Goal: Information Seeking & Learning: Check status

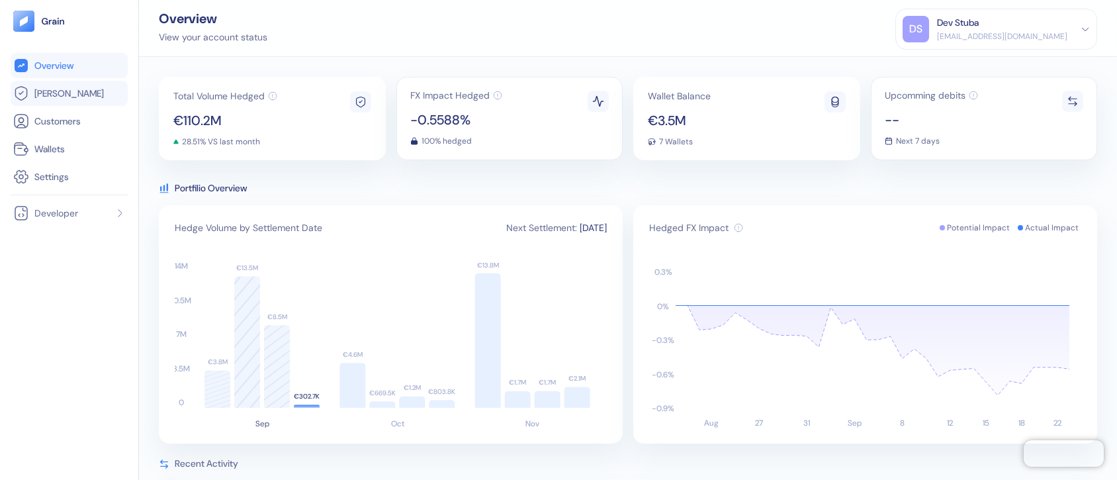
click at [60, 82] on li "[PERSON_NAME]" at bounding box center [69, 93] width 117 height 25
click at [54, 94] on span "[PERSON_NAME]" at bounding box center [68, 93] width 69 height 13
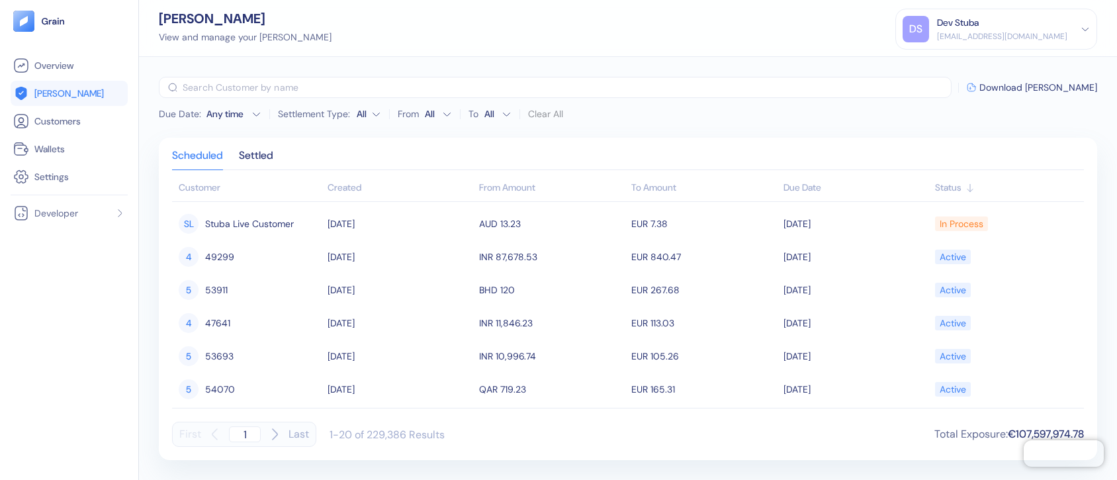
click at [797, 183] on div "Due Date" at bounding box center [857, 188] width 146 height 14
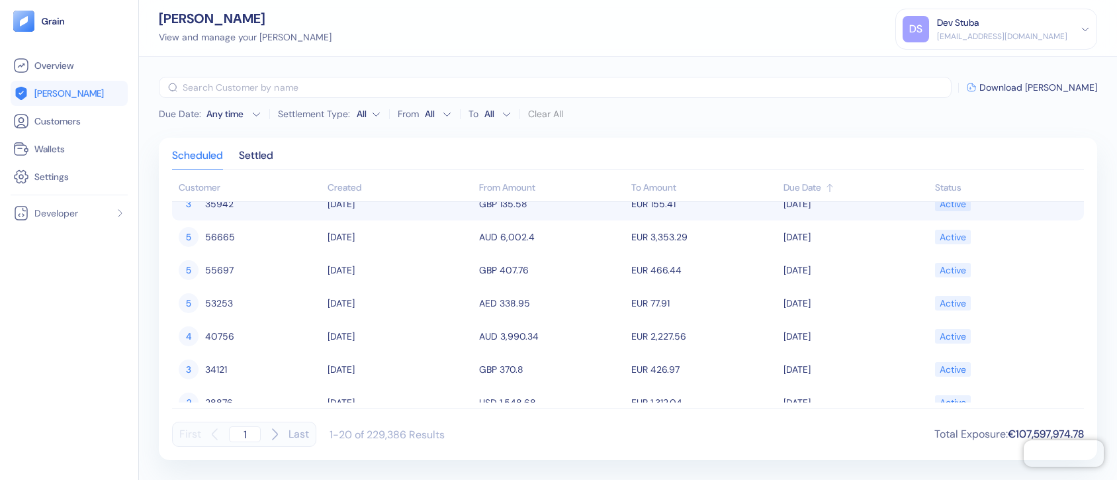
scroll to position [385, 0]
click at [253, 106] on div "Due Date : Any time Settlement Type: All From All To All Clear All" at bounding box center [361, 113] width 404 height 21
click at [253, 110] on icon "button" at bounding box center [257, 114] width 10 height 10
click at [193, 232] on button "23" at bounding box center [191, 234] width 16 height 16
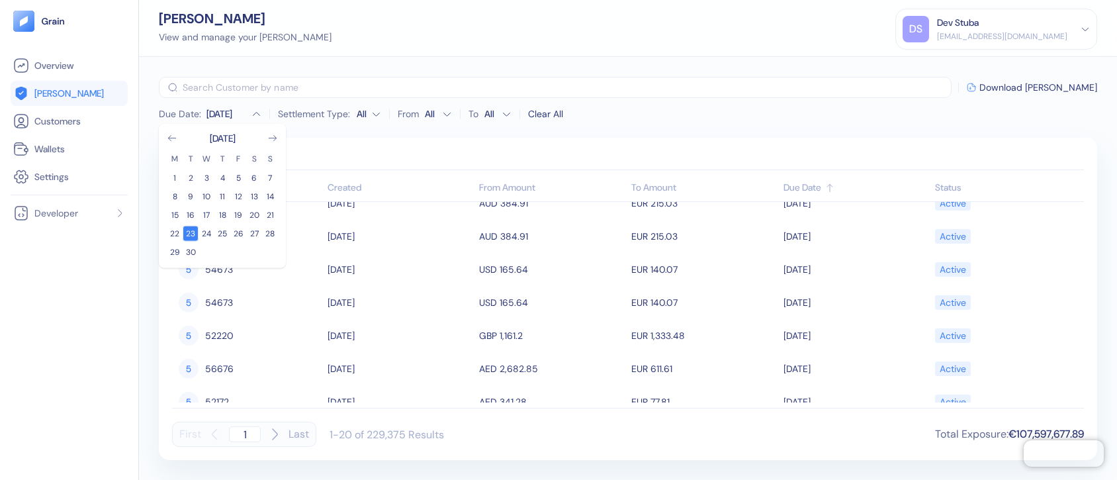
click at [193, 232] on button "23" at bounding box center [191, 234] width 16 height 16
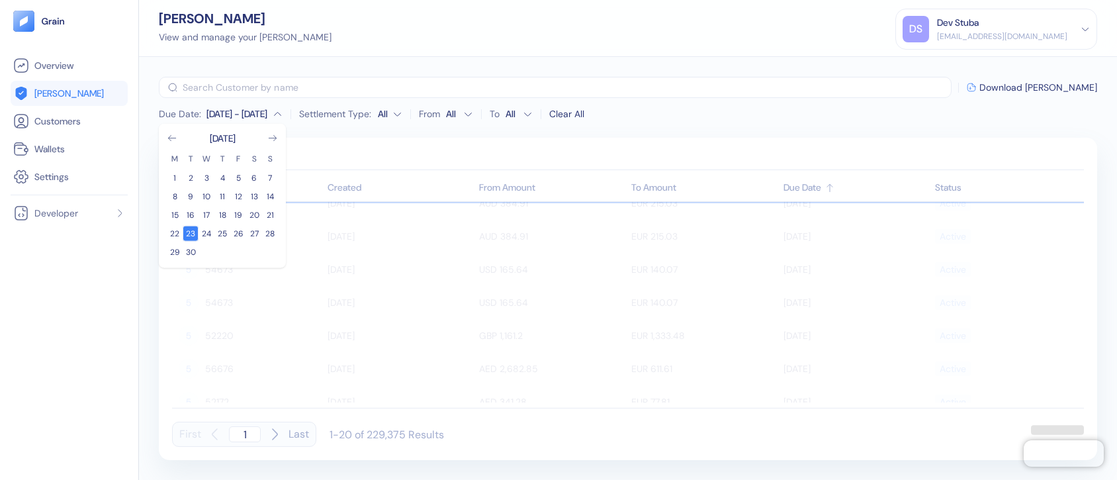
click at [193, 232] on button "23" at bounding box center [191, 234] width 16 height 16
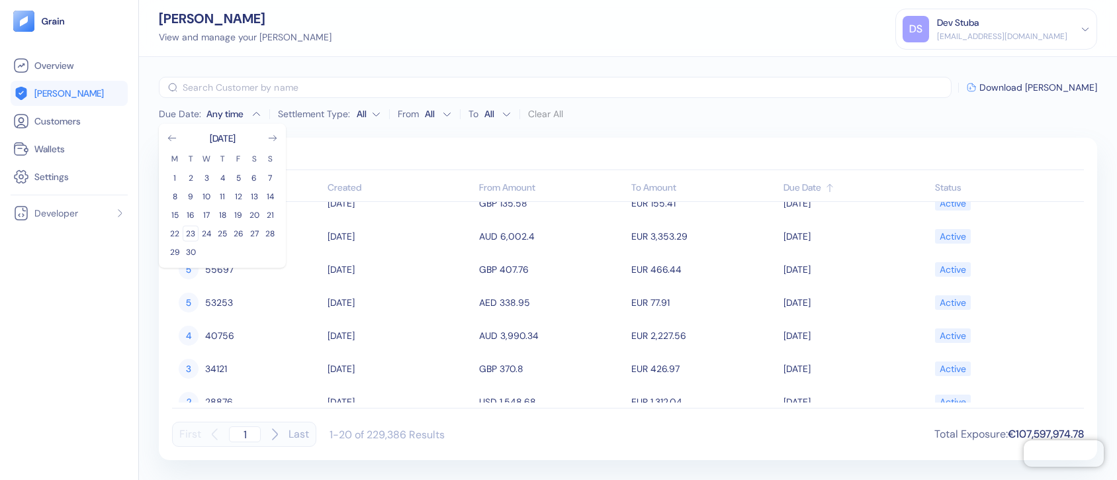
click at [193, 232] on button "23" at bounding box center [191, 234] width 16 height 16
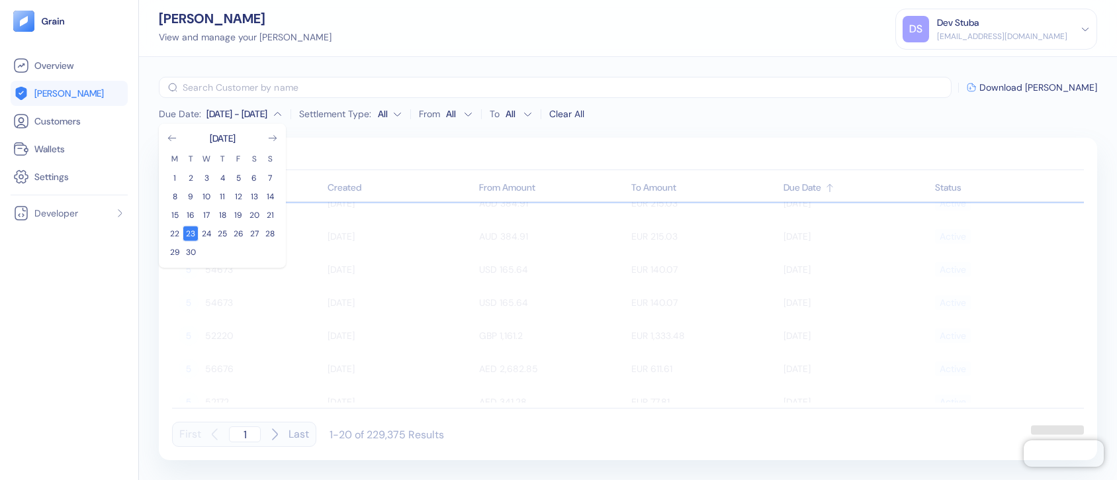
click at [193, 232] on button "23" at bounding box center [191, 234] width 16 height 16
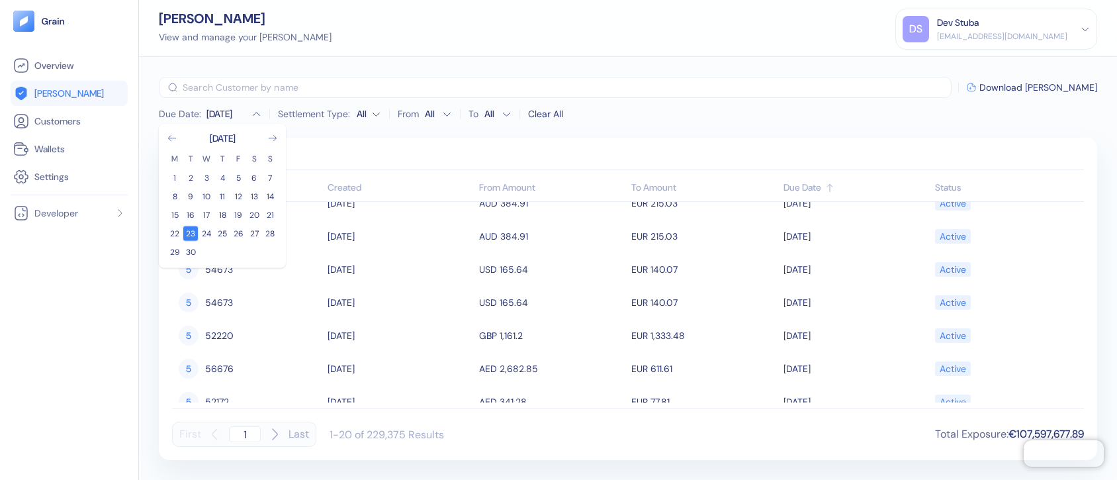
click at [193, 232] on button "23" at bounding box center [191, 234] width 16 height 16
click at [172, 228] on button "22" at bounding box center [175, 234] width 16 height 16
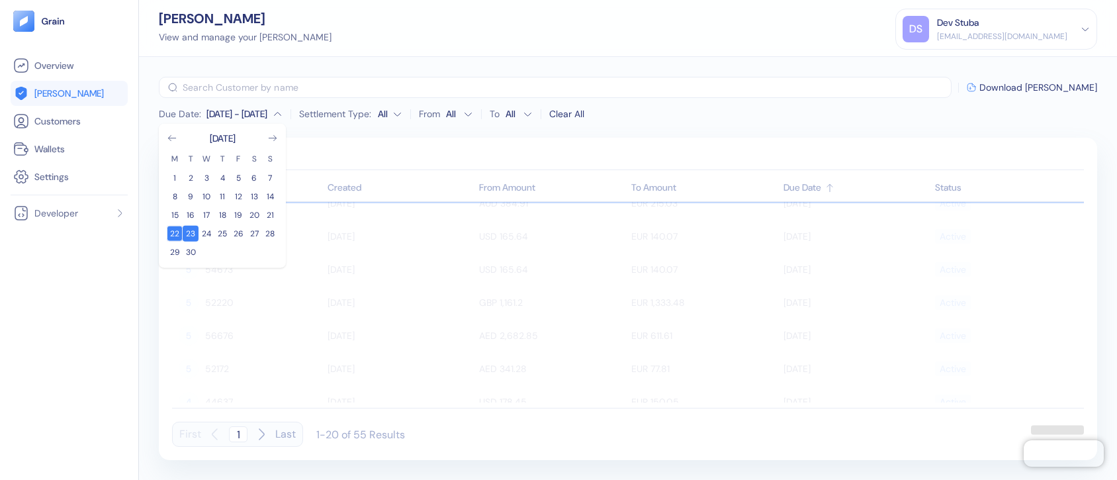
click at [172, 228] on button "22" at bounding box center [175, 234] width 16 height 16
click at [173, 230] on button "22" at bounding box center [175, 234] width 16 height 16
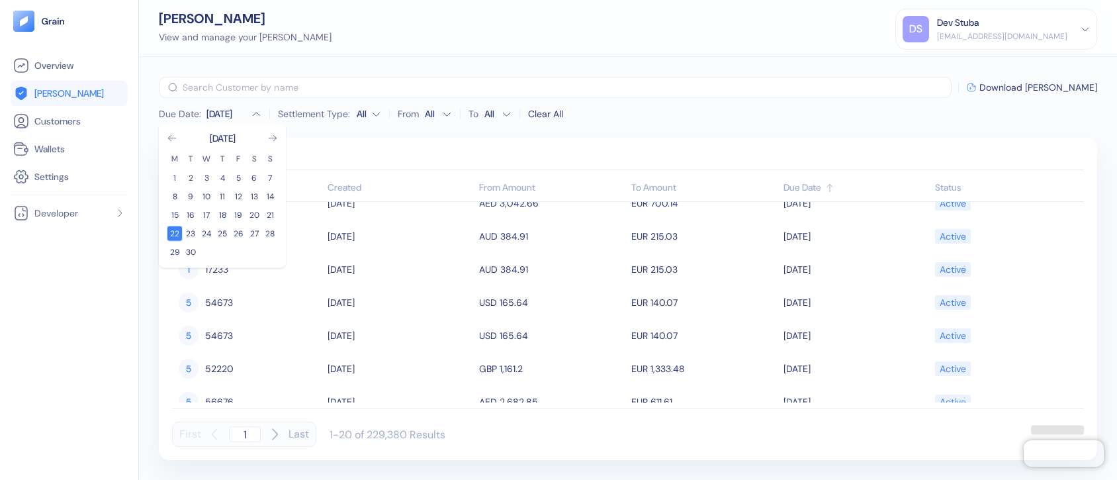
click at [173, 230] on button "22" at bounding box center [175, 234] width 16 height 16
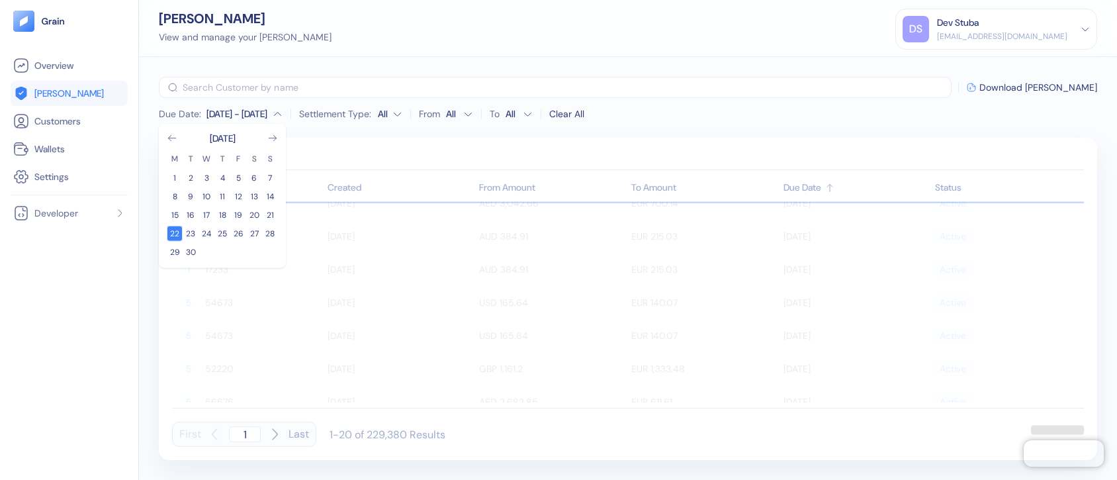
click at [173, 230] on button "22" at bounding box center [175, 234] width 16 height 16
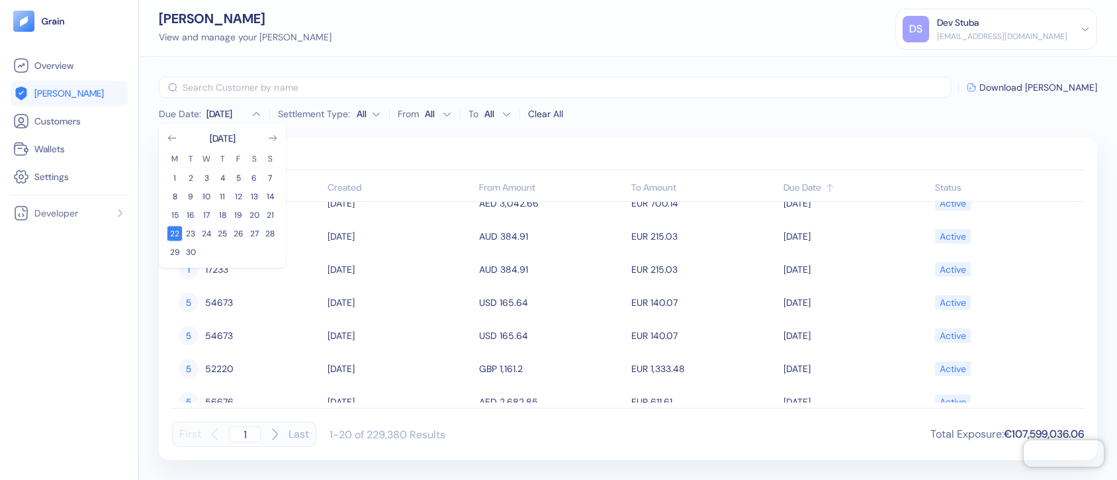
click at [173, 230] on button "22" at bounding box center [175, 234] width 16 height 16
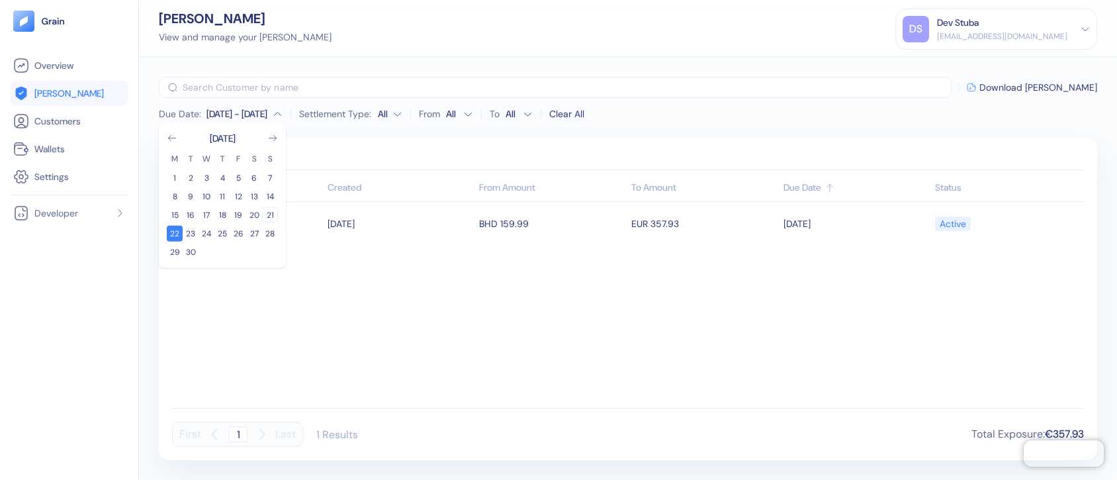
click at [265, 212] on button "21" at bounding box center [270, 215] width 16 height 16
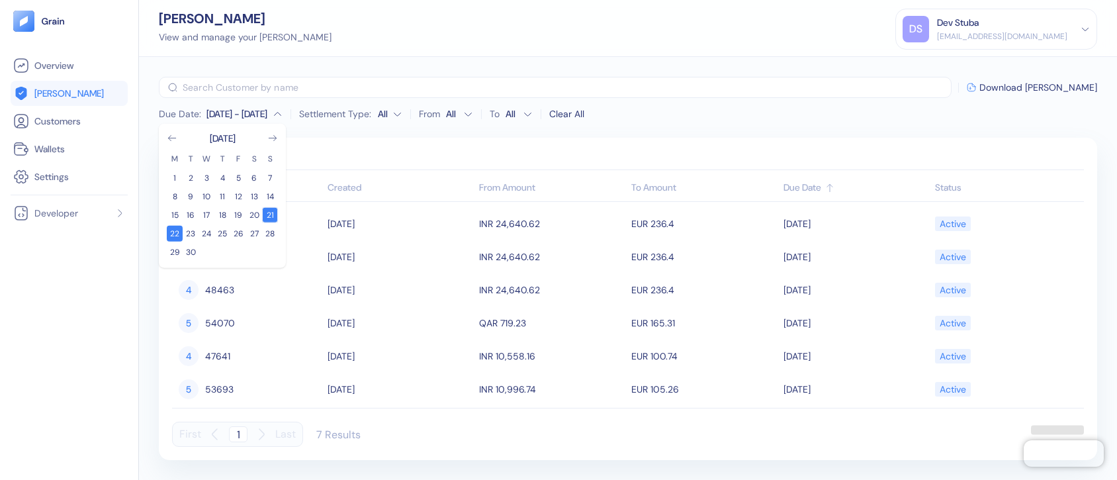
click at [265, 212] on button "21" at bounding box center [270, 215] width 16 height 16
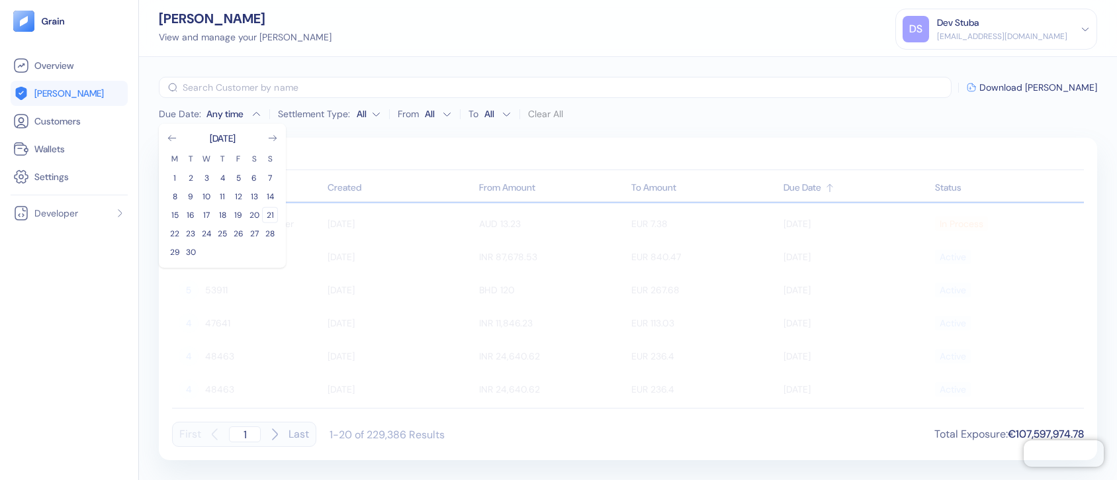
click at [265, 212] on button "21" at bounding box center [270, 215] width 16 height 16
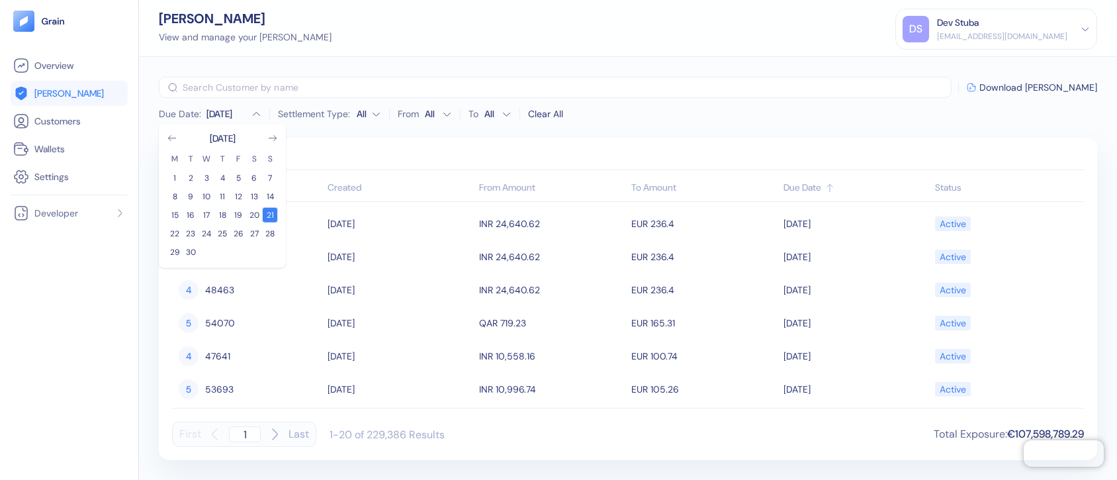
click at [265, 212] on button "21" at bounding box center [270, 215] width 16 height 16
click at [256, 210] on button "20" at bounding box center [254, 215] width 16 height 16
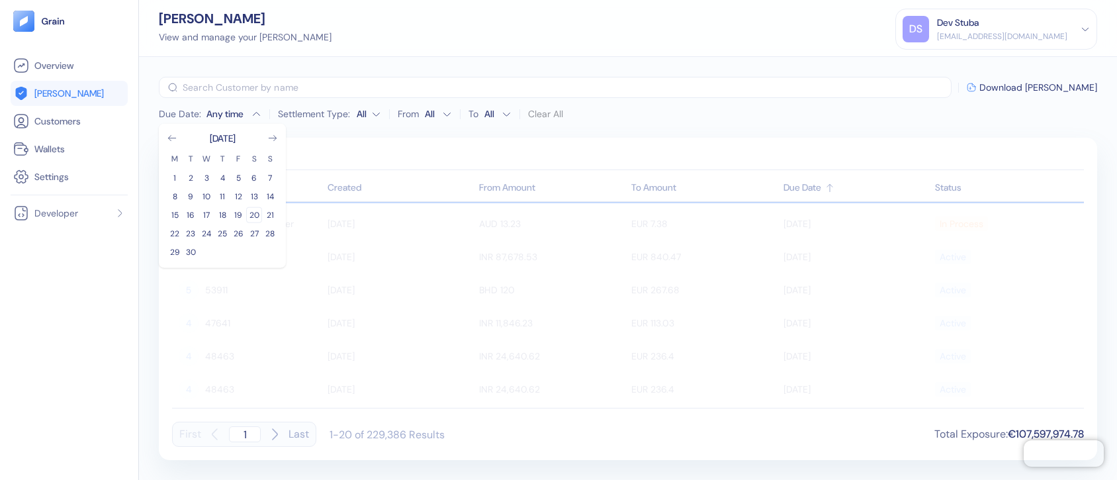
click at [253, 214] on button "20" at bounding box center [254, 215] width 16 height 16
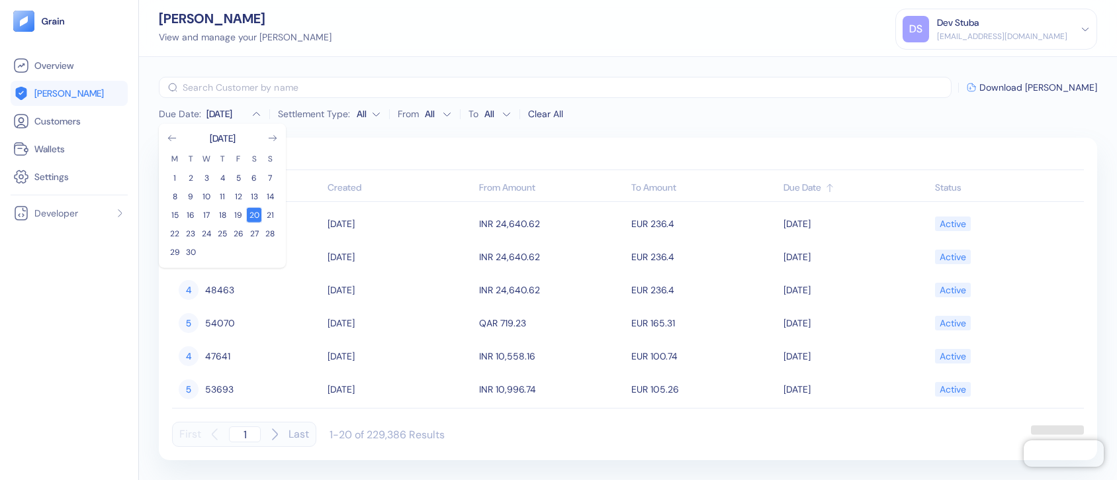
click at [253, 214] on button "20" at bounding box center [254, 215] width 16 height 16
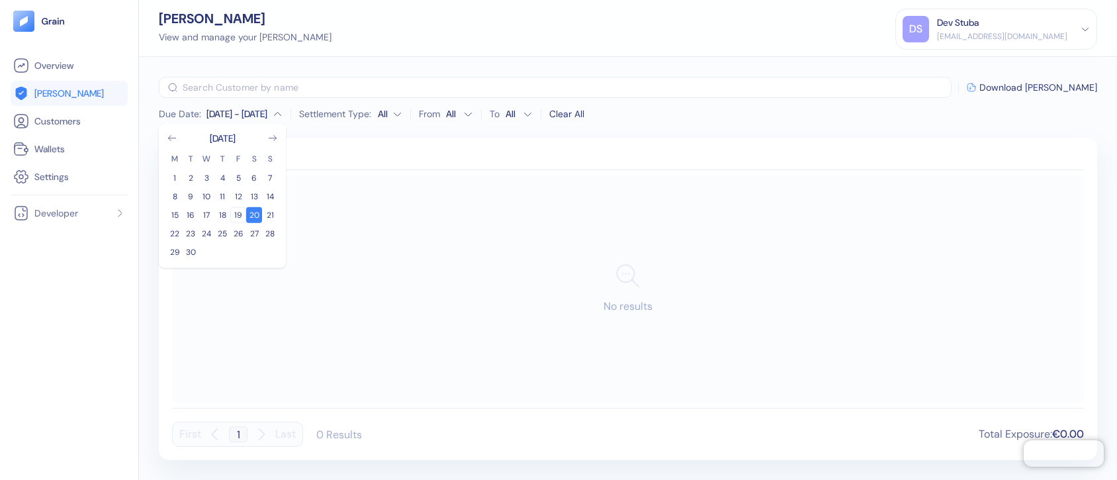
click at [240, 214] on button "19" at bounding box center [238, 215] width 16 height 16
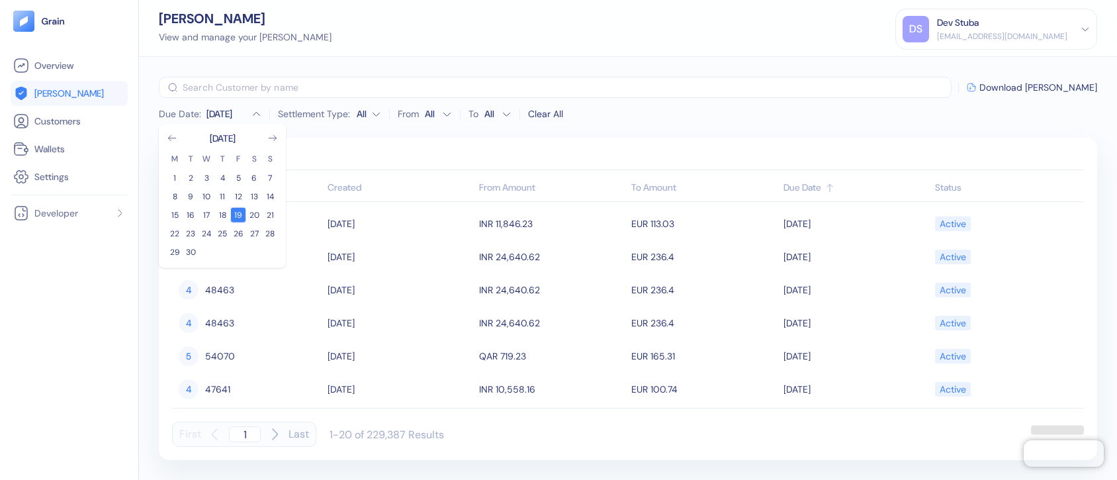
click at [240, 214] on button "19" at bounding box center [238, 215] width 16 height 16
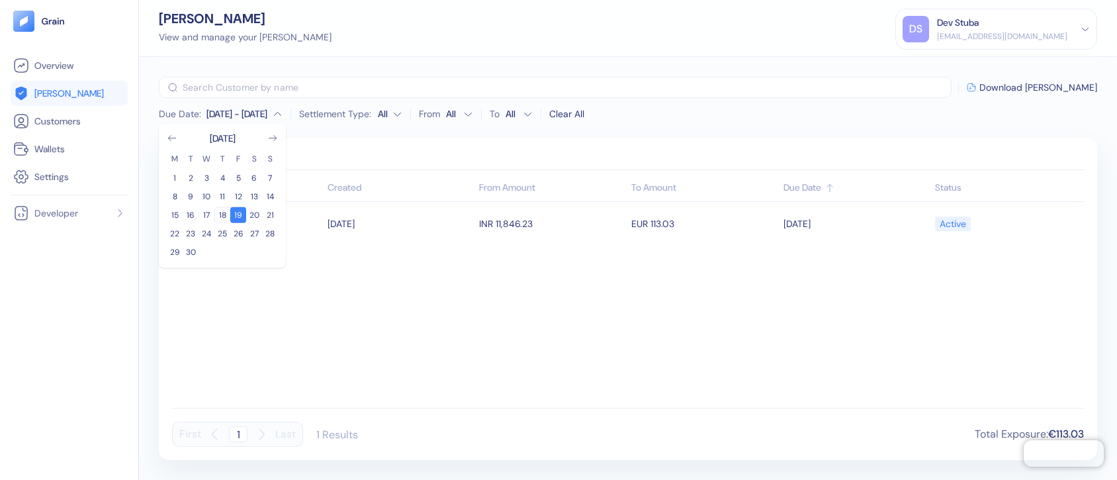
click at [217, 217] on button "18" at bounding box center [222, 215] width 16 height 16
click at [221, 217] on button "18" at bounding box center [222, 215] width 16 height 16
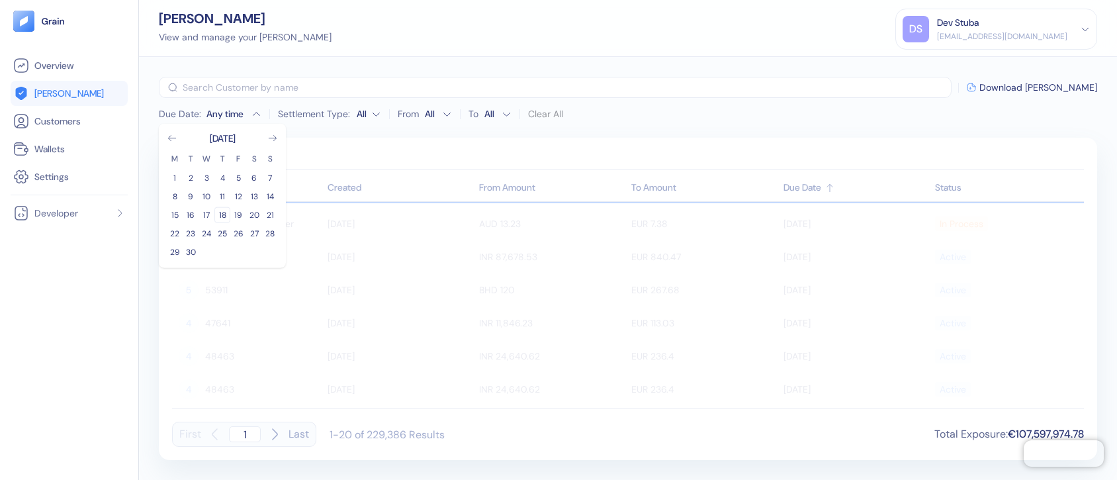
click at [224, 214] on button "18" at bounding box center [222, 215] width 16 height 16
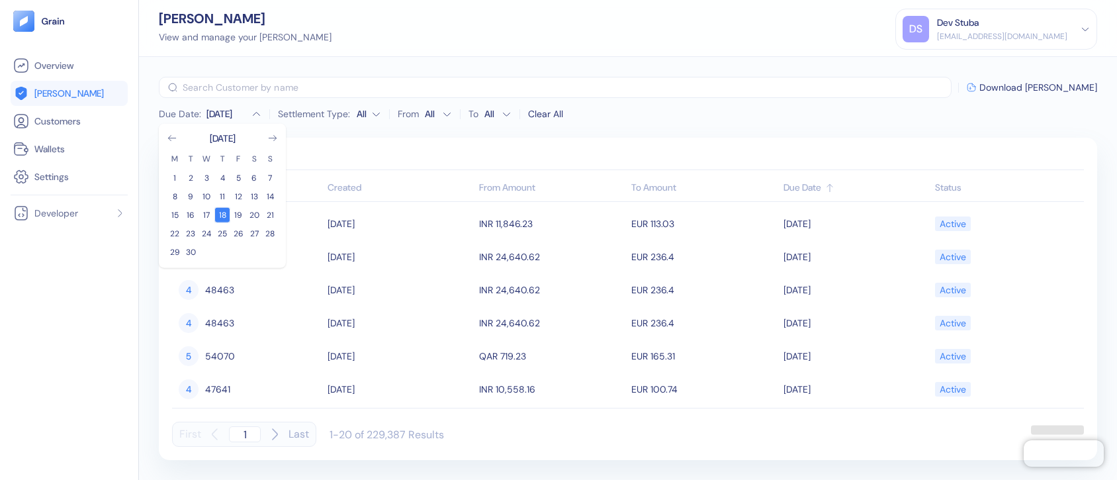
click at [224, 214] on button "18" at bounding box center [222, 215] width 16 height 16
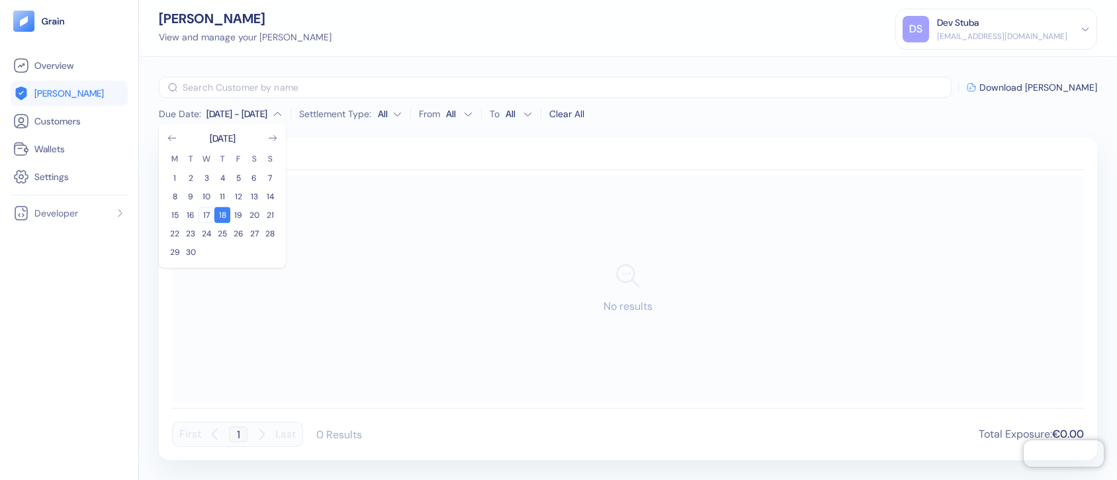
click at [207, 212] on button "17" at bounding box center [207, 215] width 16 height 16
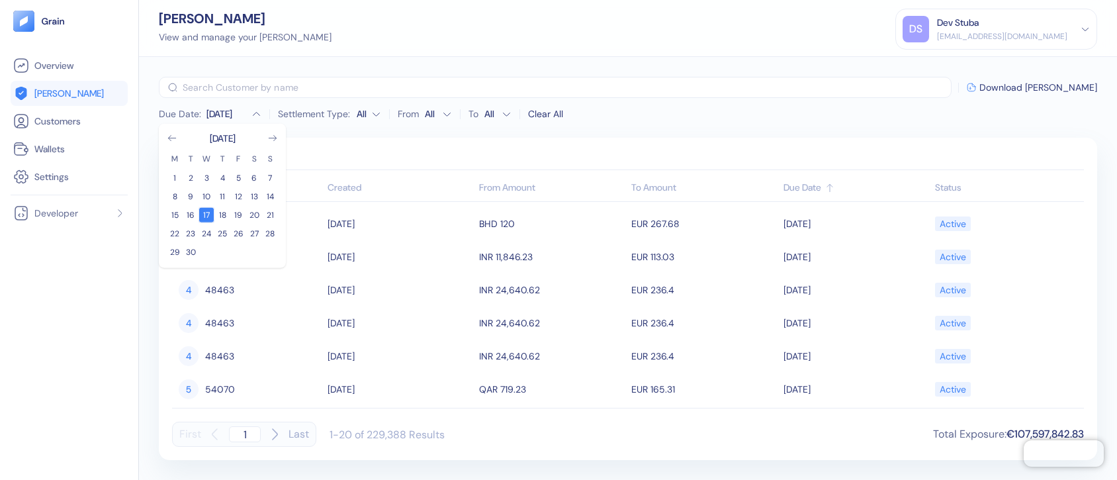
click at [207, 212] on button "17" at bounding box center [207, 215] width 16 height 16
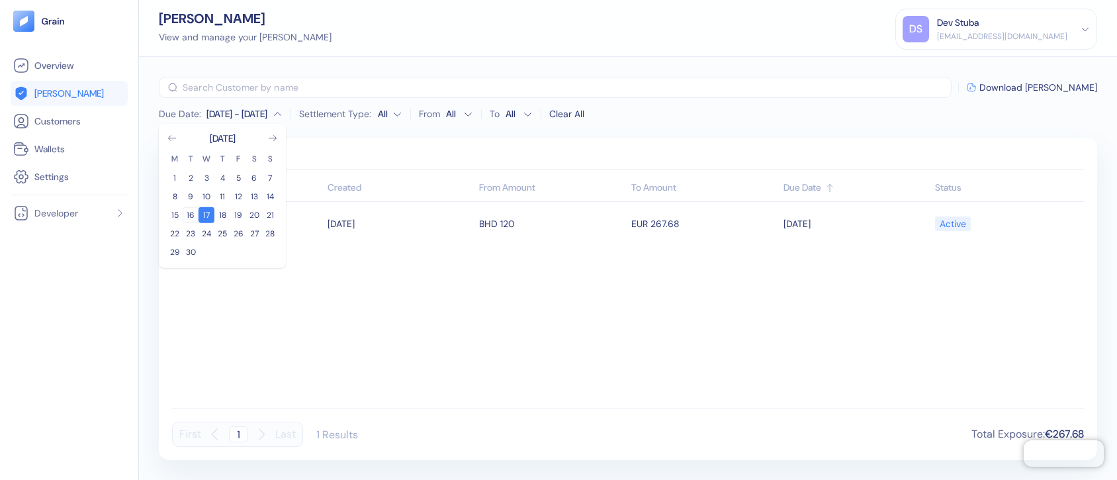
click at [183, 212] on button "16" at bounding box center [191, 215] width 16 height 16
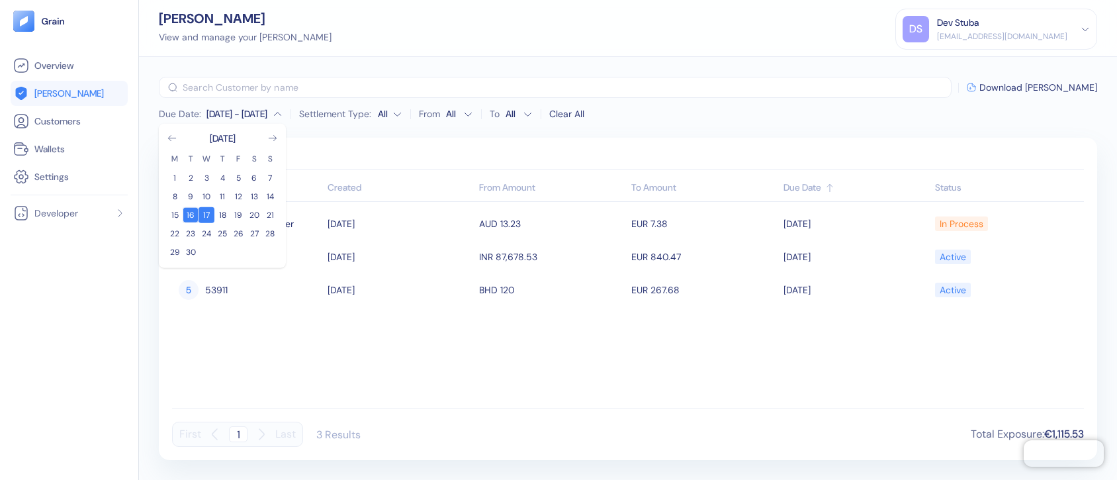
click at [183, 212] on button "16" at bounding box center [191, 215] width 16 height 16
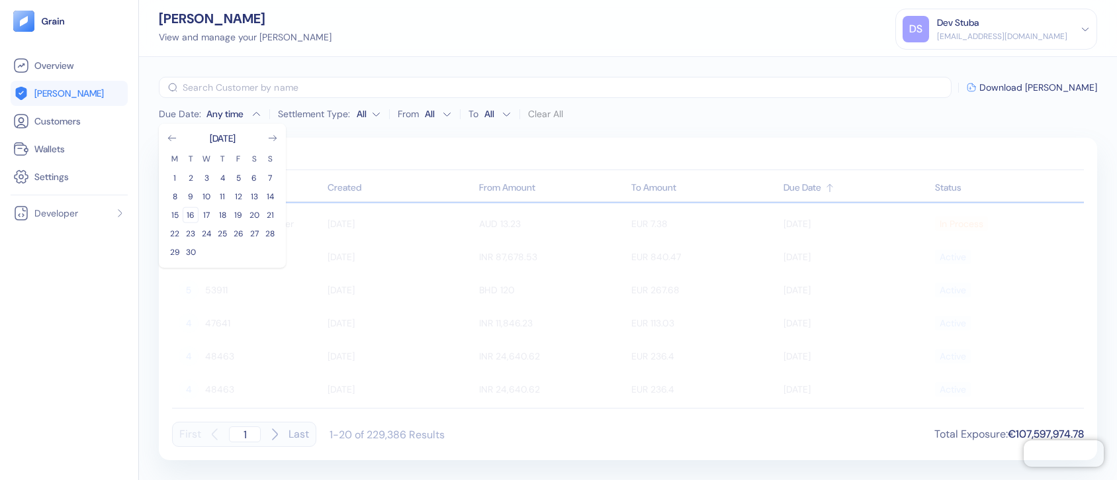
click at [194, 212] on button "16" at bounding box center [191, 215] width 16 height 16
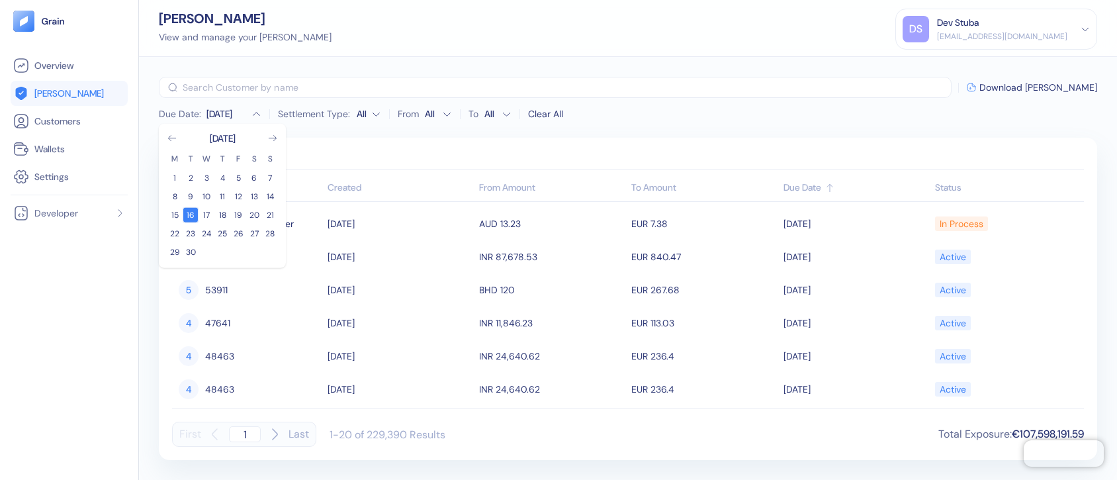
click at [194, 212] on button "16" at bounding box center [191, 215] width 16 height 16
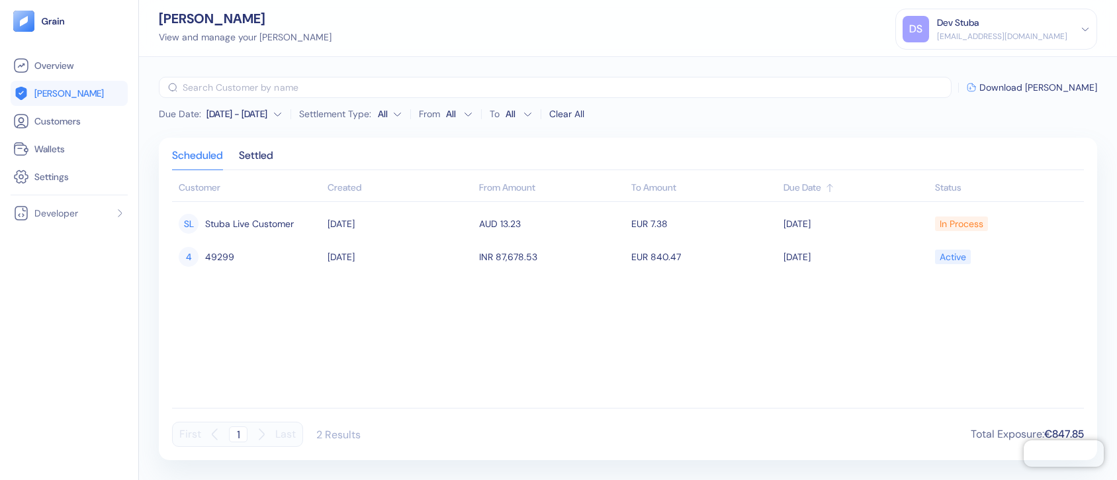
click at [237, 316] on tbody "[PERSON_NAME] Live Customer [DATE] AUD 13.23 EUR 7.38 [DATE] In Process 4 49299…" at bounding box center [628, 302] width 912 height 201
click at [58, 95] on span "[PERSON_NAME]" at bounding box center [68, 93] width 69 height 13
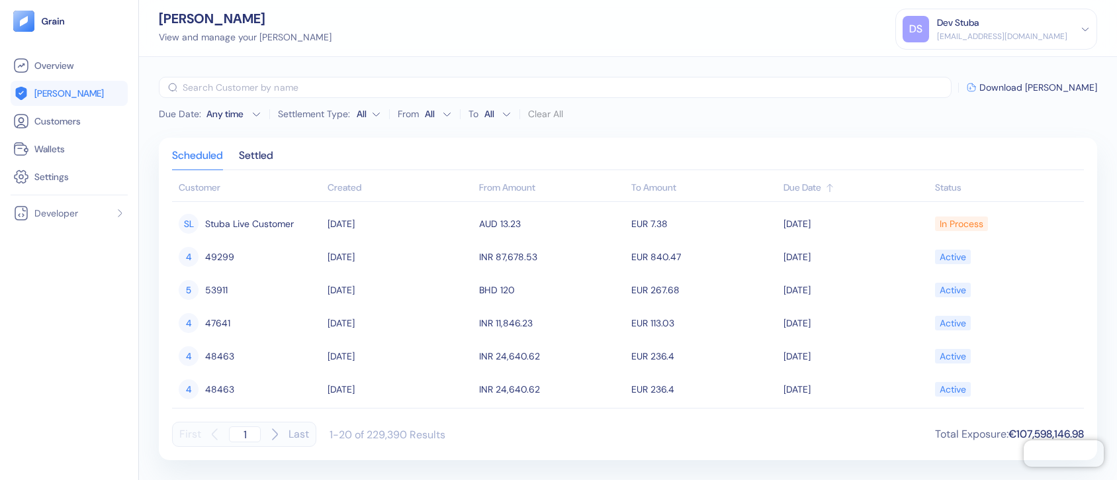
click at [955, 185] on div "Status" at bounding box center [1006, 188] width 142 height 14
click at [42, 144] on span "Wallets" at bounding box center [49, 148] width 30 height 13
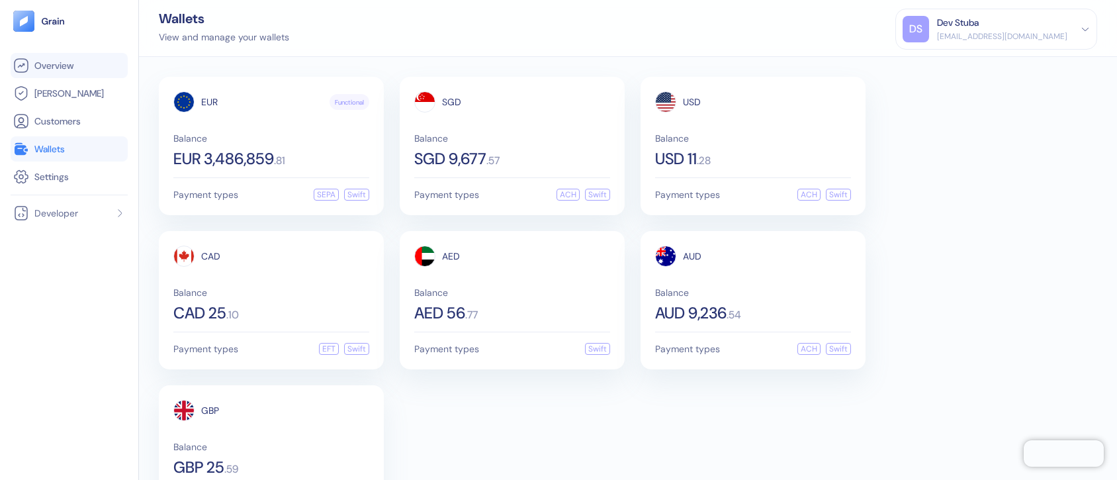
click at [76, 66] on link "Overview" at bounding box center [69, 66] width 112 height 16
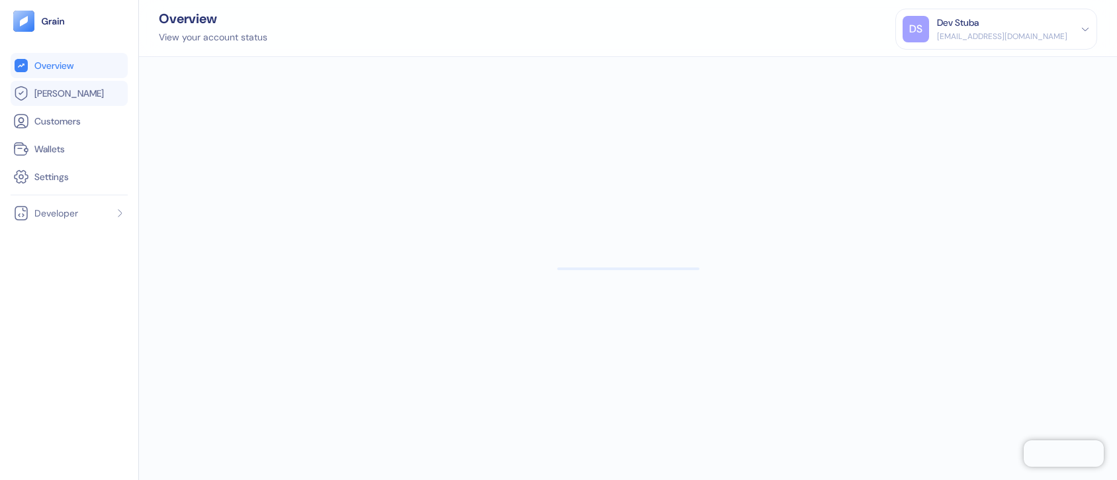
click at [46, 103] on li "[PERSON_NAME]" at bounding box center [69, 93] width 117 height 25
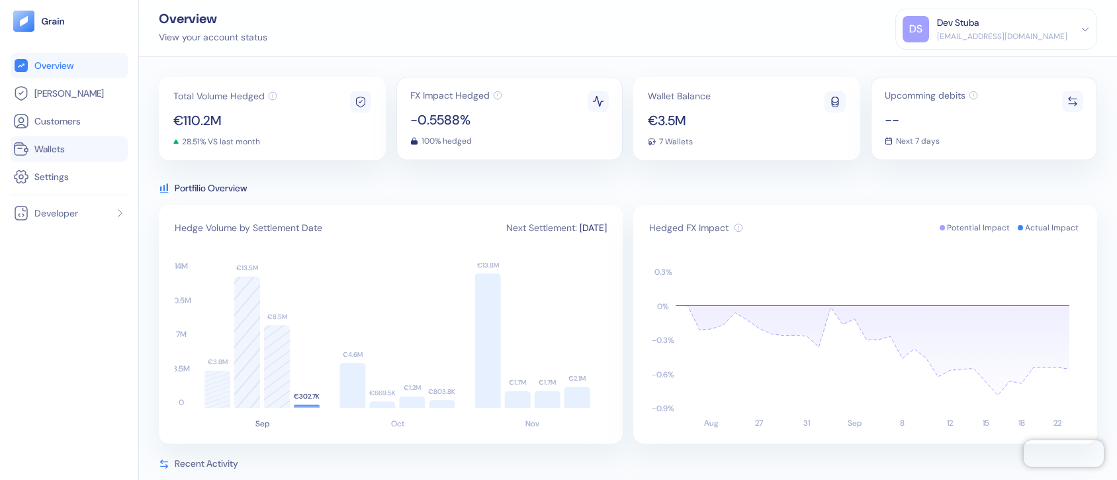
click at [44, 147] on span "Wallets" at bounding box center [49, 148] width 30 height 13
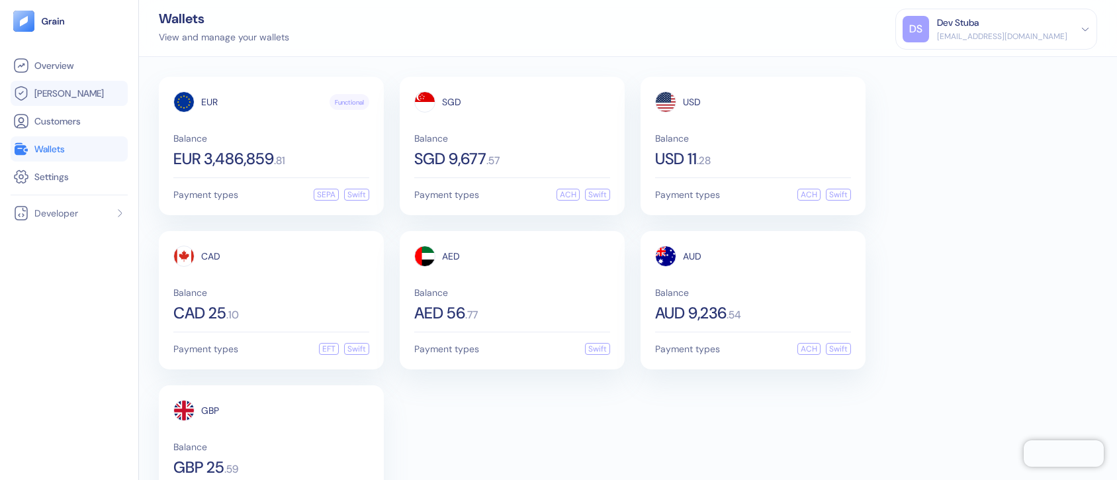
click at [72, 90] on link "[PERSON_NAME]" at bounding box center [69, 93] width 112 height 16
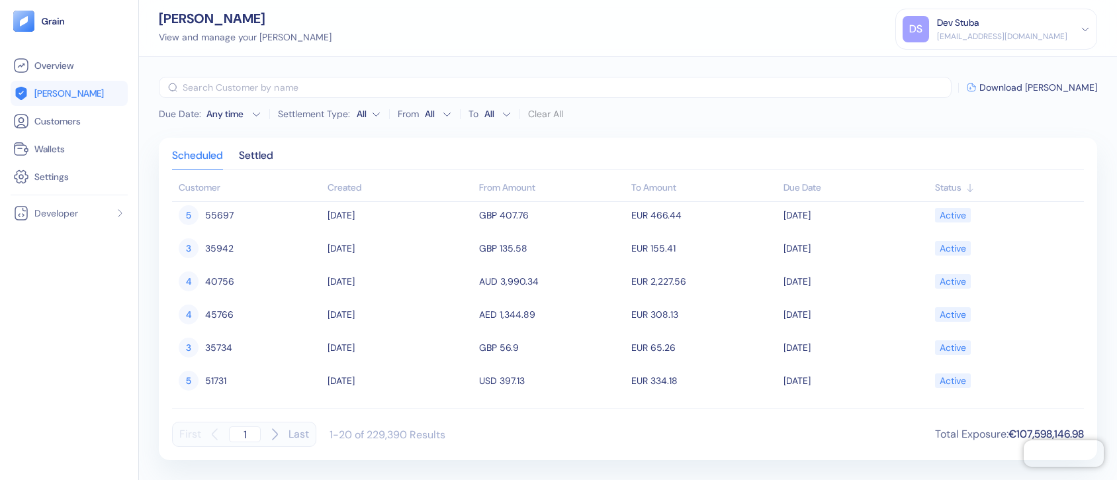
scroll to position [466, 0]
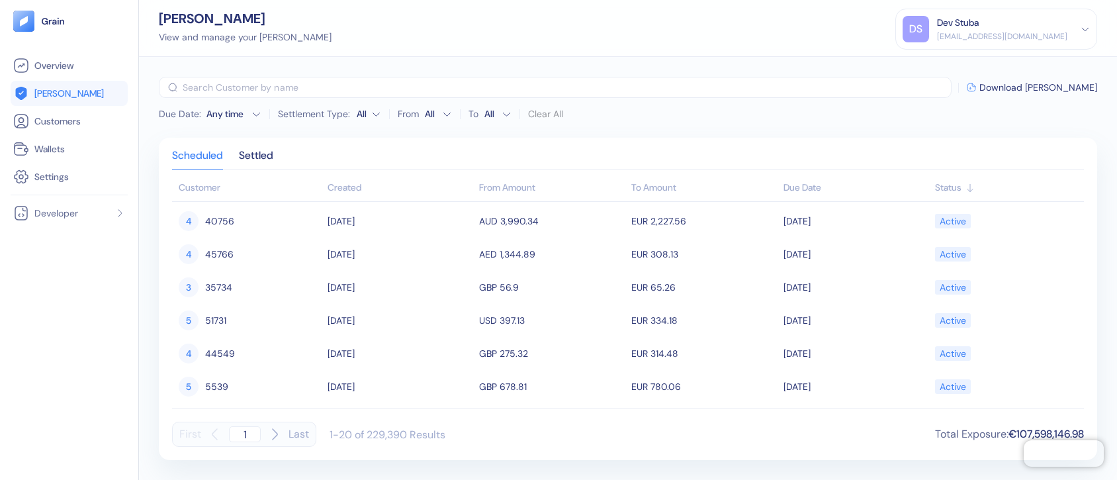
click at [276, 434] on icon "button" at bounding box center [275, 434] width 5 height 11
click at [944, 186] on div "Status" at bounding box center [1006, 188] width 142 height 14
type input "1"
click at [948, 187] on div "Status" at bounding box center [1006, 188] width 142 height 14
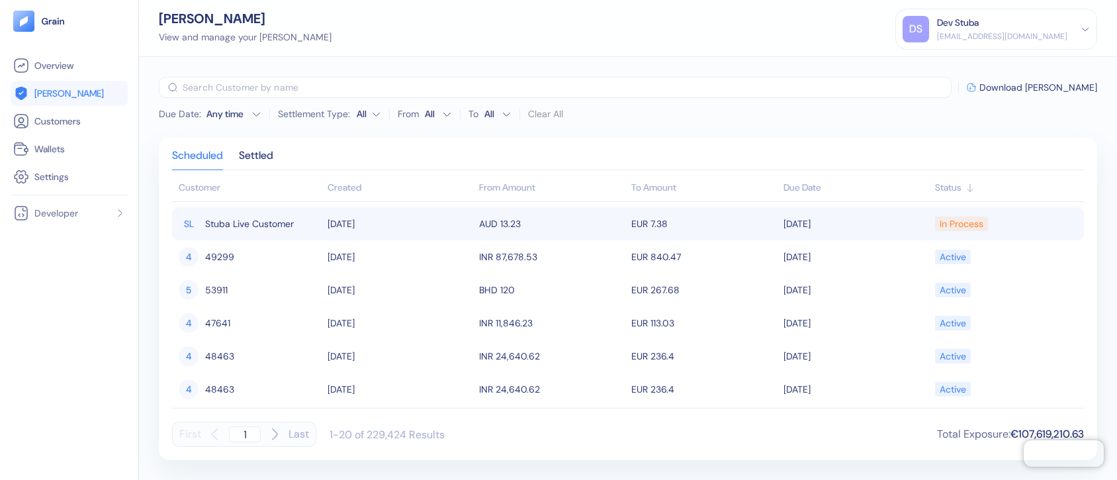
click at [310, 220] on div "[PERSON_NAME] Live Customer" at bounding box center [250, 223] width 142 height 23
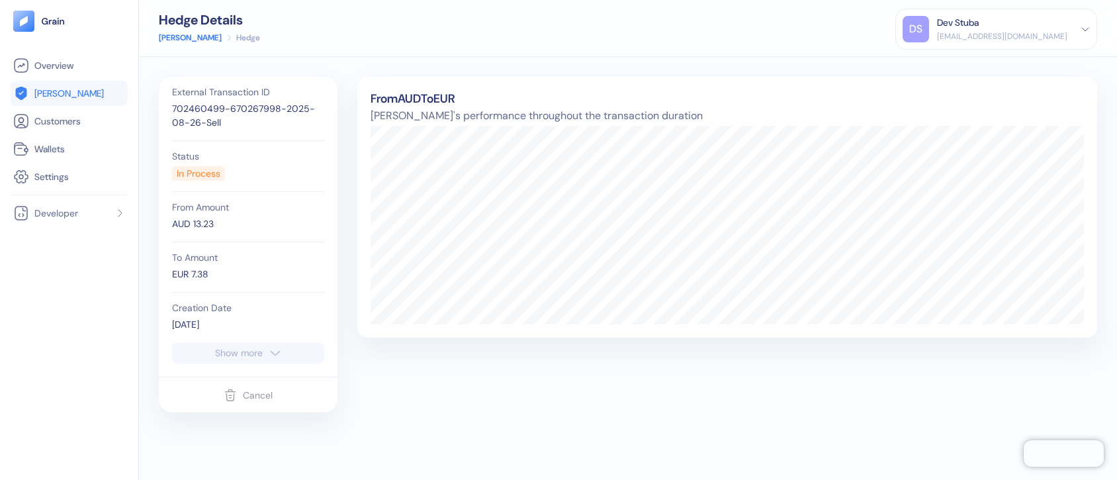
click at [279, 351] on icon "button" at bounding box center [275, 353] width 9 height 4
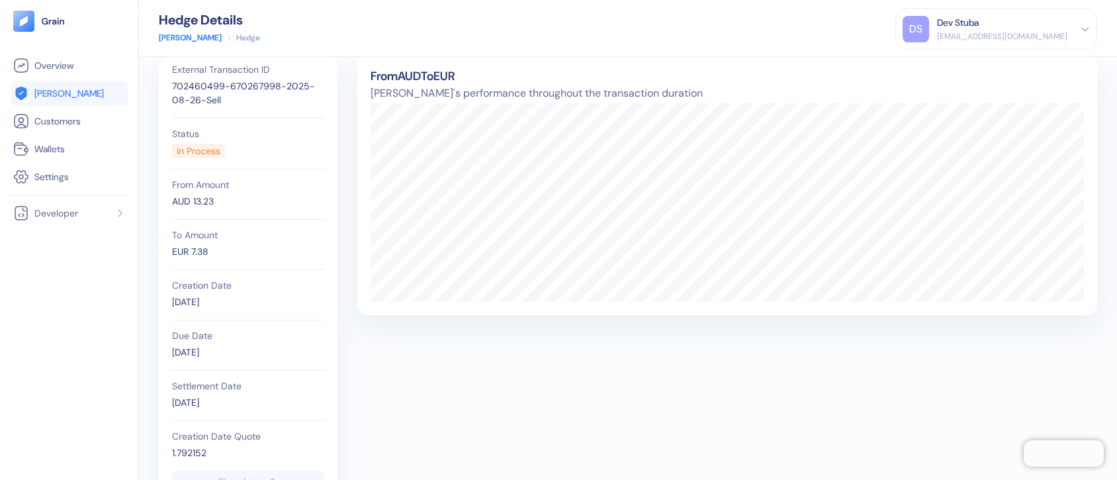
scroll to position [17, 0]
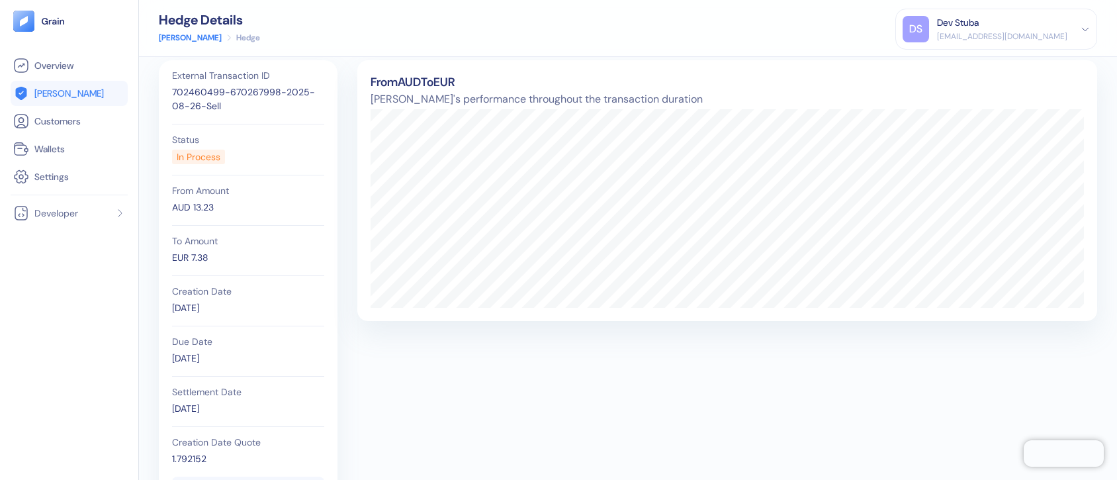
click at [979, 25] on div "Dev Stuba" at bounding box center [958, 23] width 42 height 14
click at [956, 64] on div "Sign Out" at bounding box center [938, 66] width 36 height 14
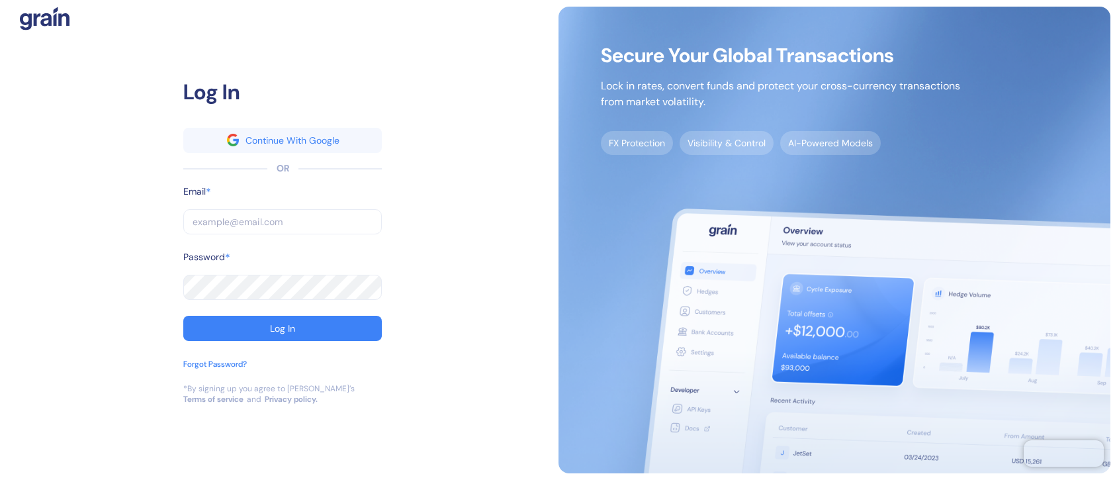
click at [318, 224] on input "text" at bounding box center [282, 221] width 199 height 25
type input "[EMAIL_ADDRESS][DOMAIN_NAME]"
